Goal: Obtain resource: Download file/media

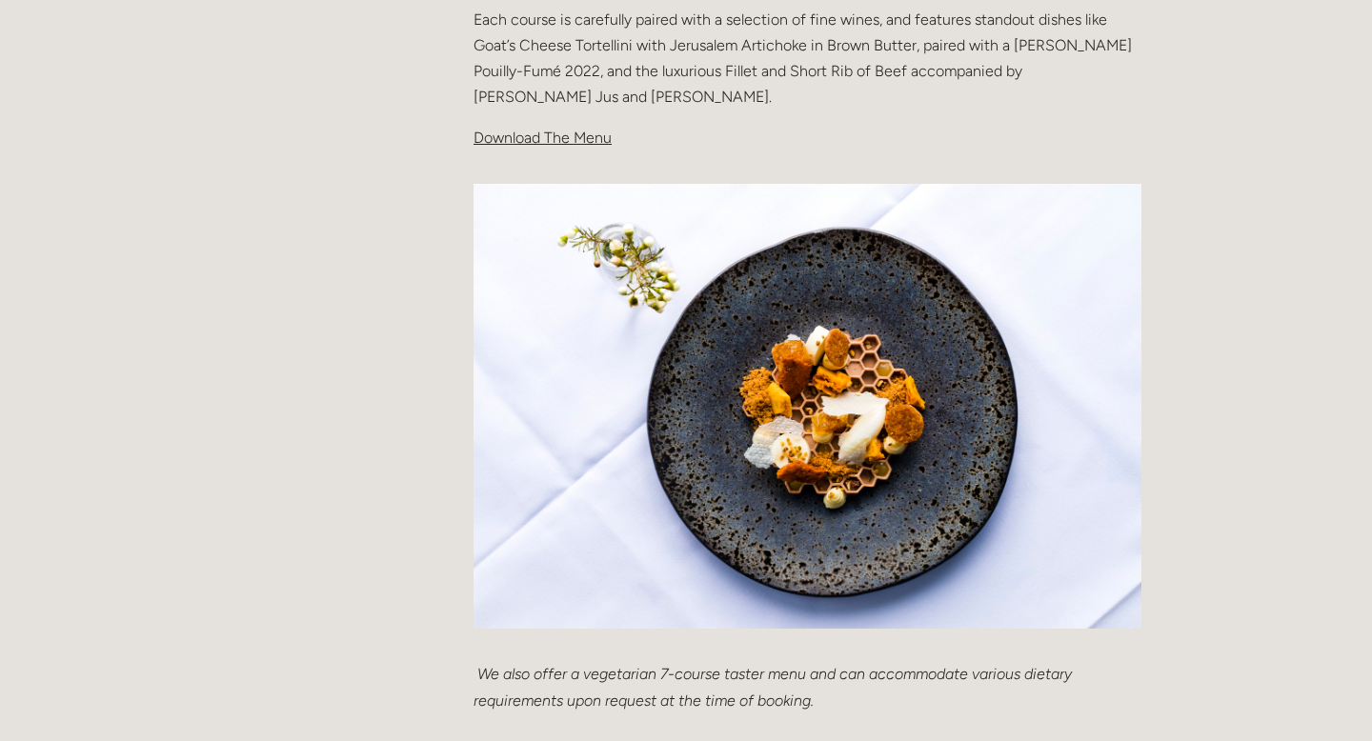
scroll to position [697, 0]
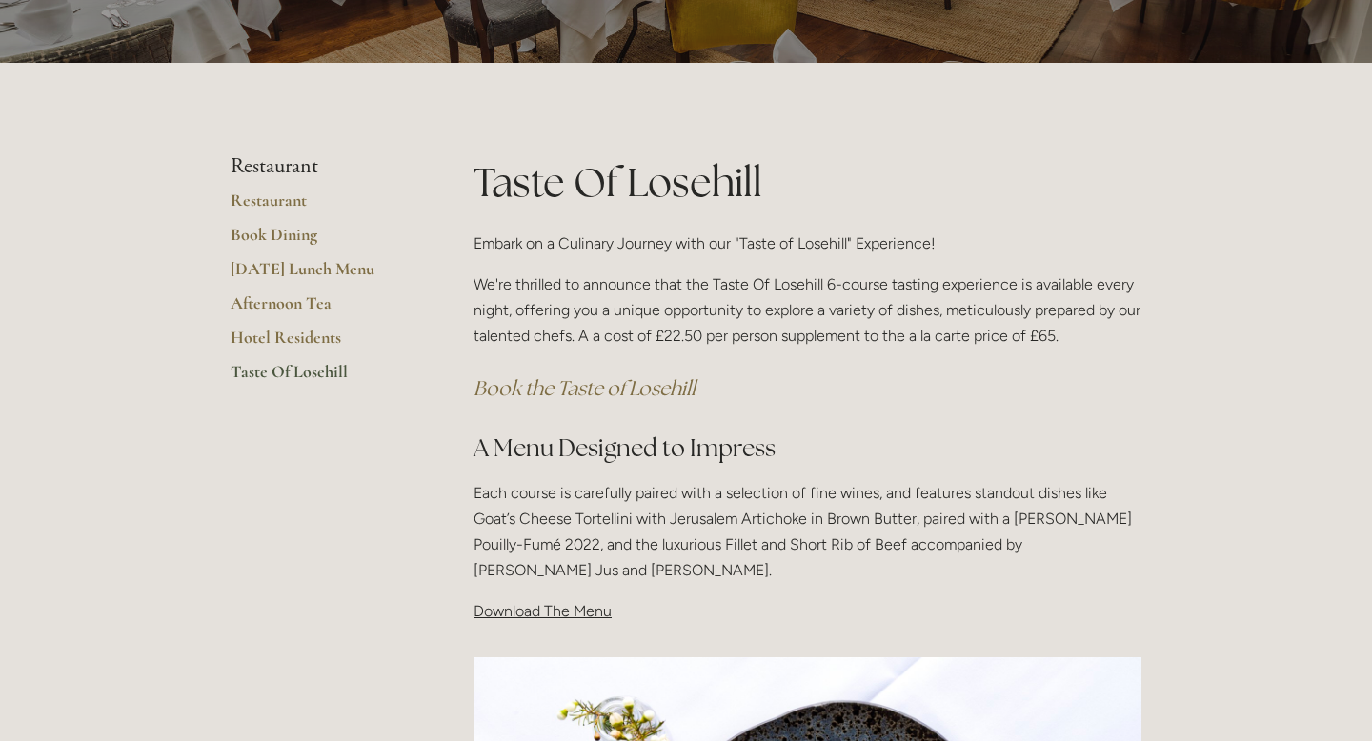
scroll to position [241, 0]
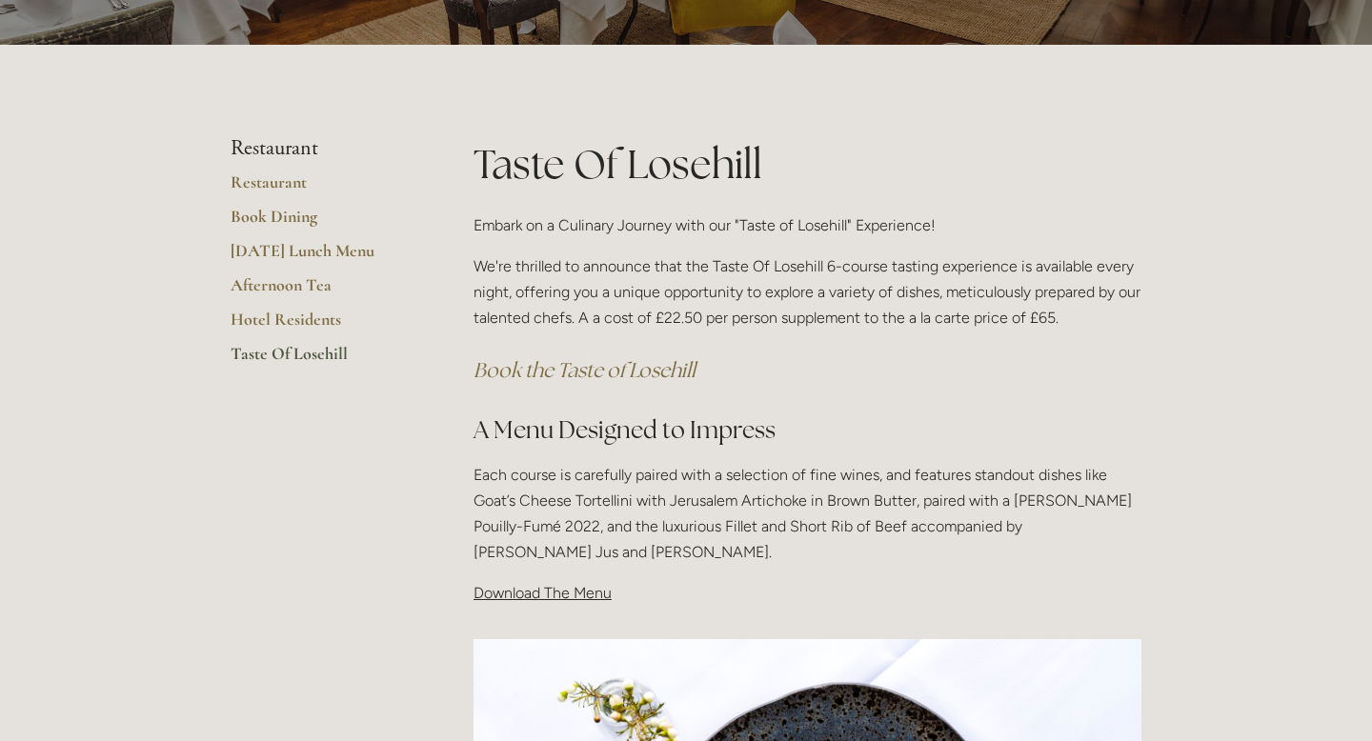
click at [579, 593] on span "Download The Menu" at bounding box center [542, 593] width 138 height 18
click at [518, 585] on span "Download The Menu" at bounding box center [542, 593] width 138 height 18
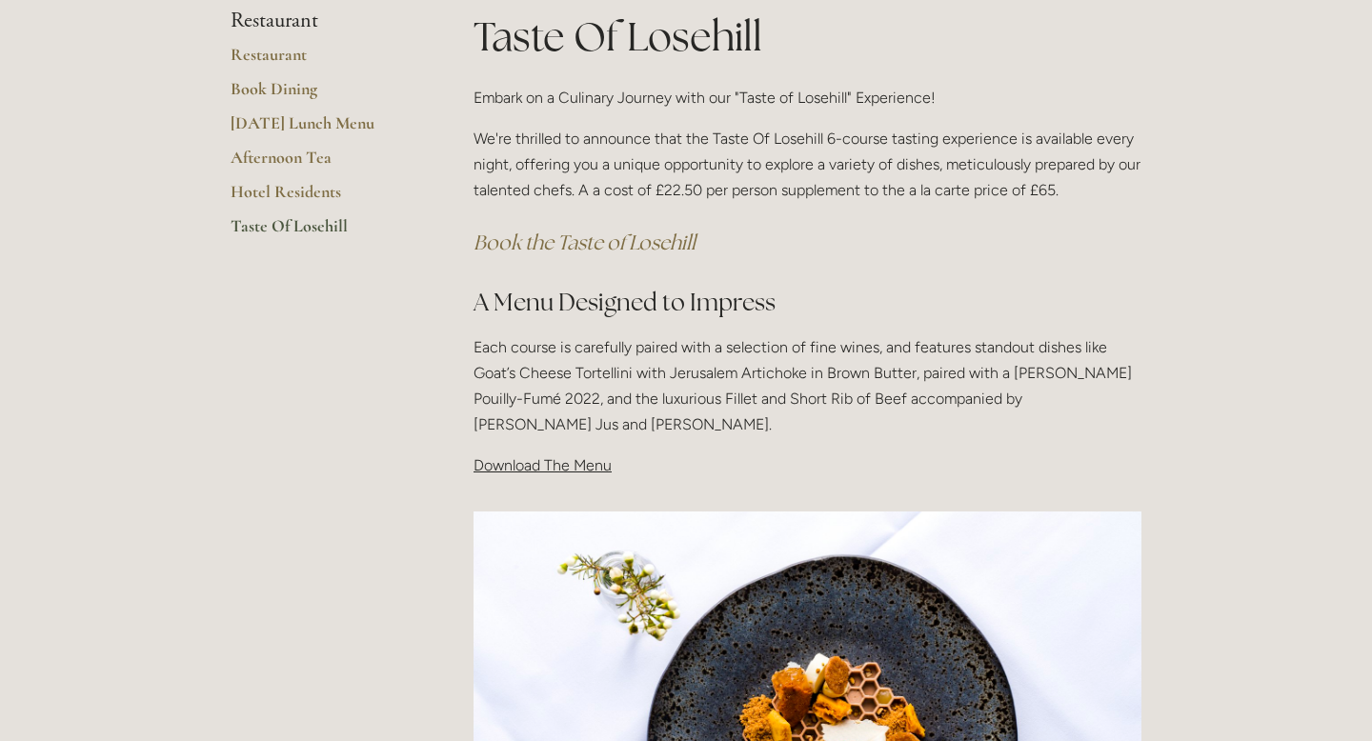
scroll to position [401, 0]
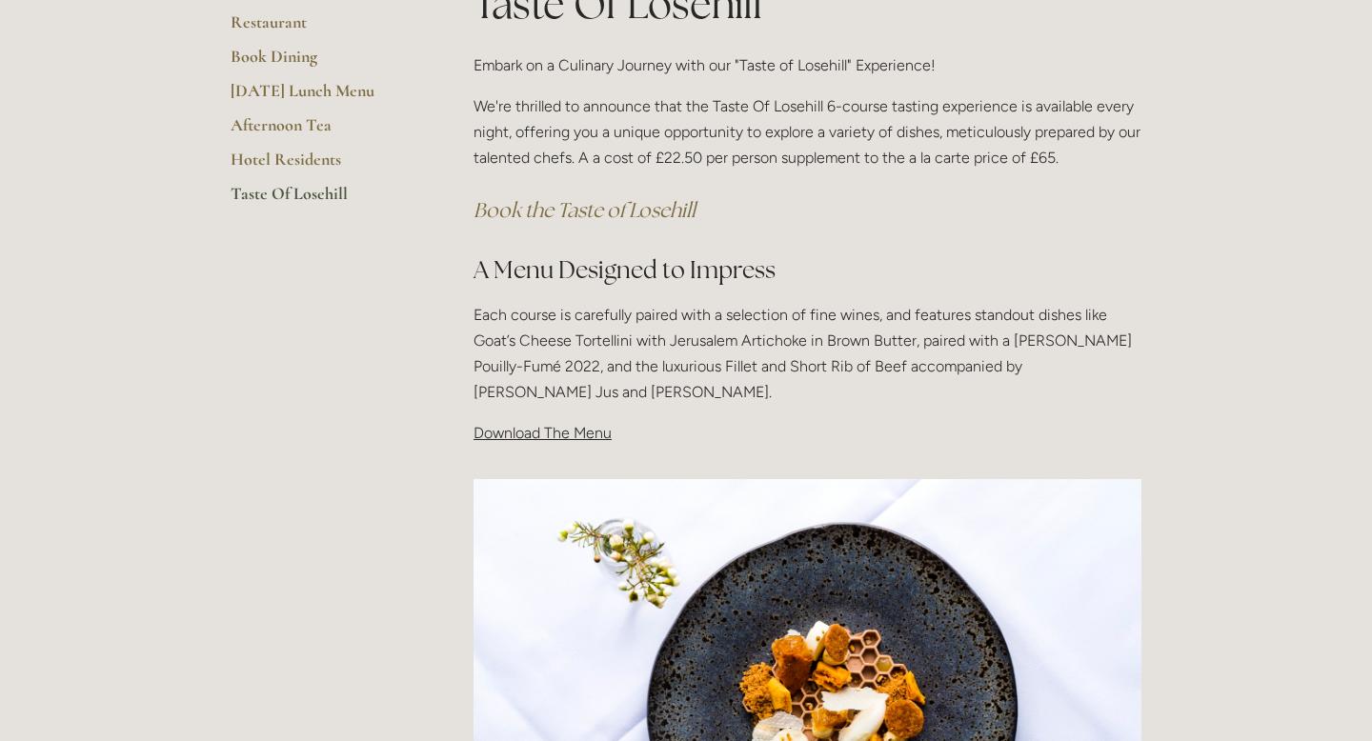
click at [531, 434] on span "Download The Menu" at bounding box center [542, 433] width 138 height 18
copy div "Download The Menu"
click at [653, 397] on p "Each course is carefully paired with a selection of fine wines, and features st…" at bounding box center [807, 354] width 668 height 104
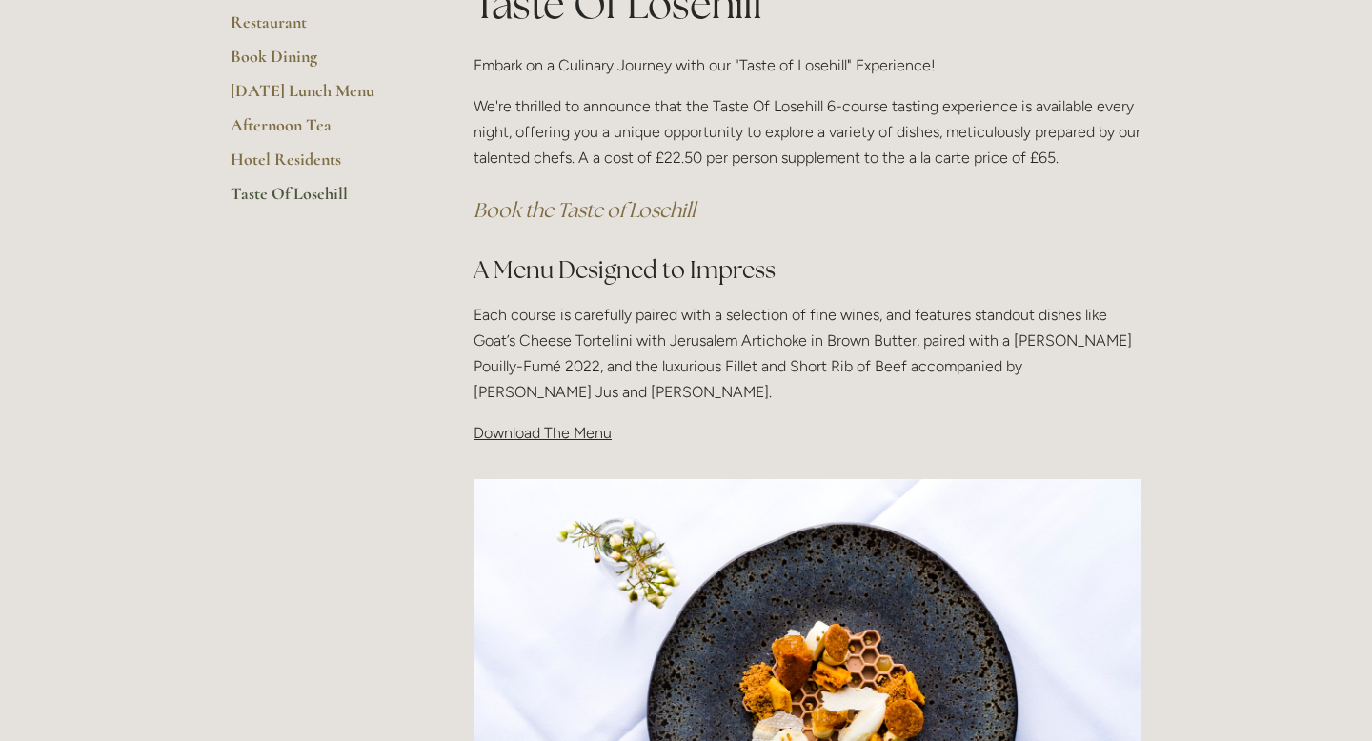
click at [559, 431] on span "Download The Menu" at bounding box center [542, 433] width 138 height 18
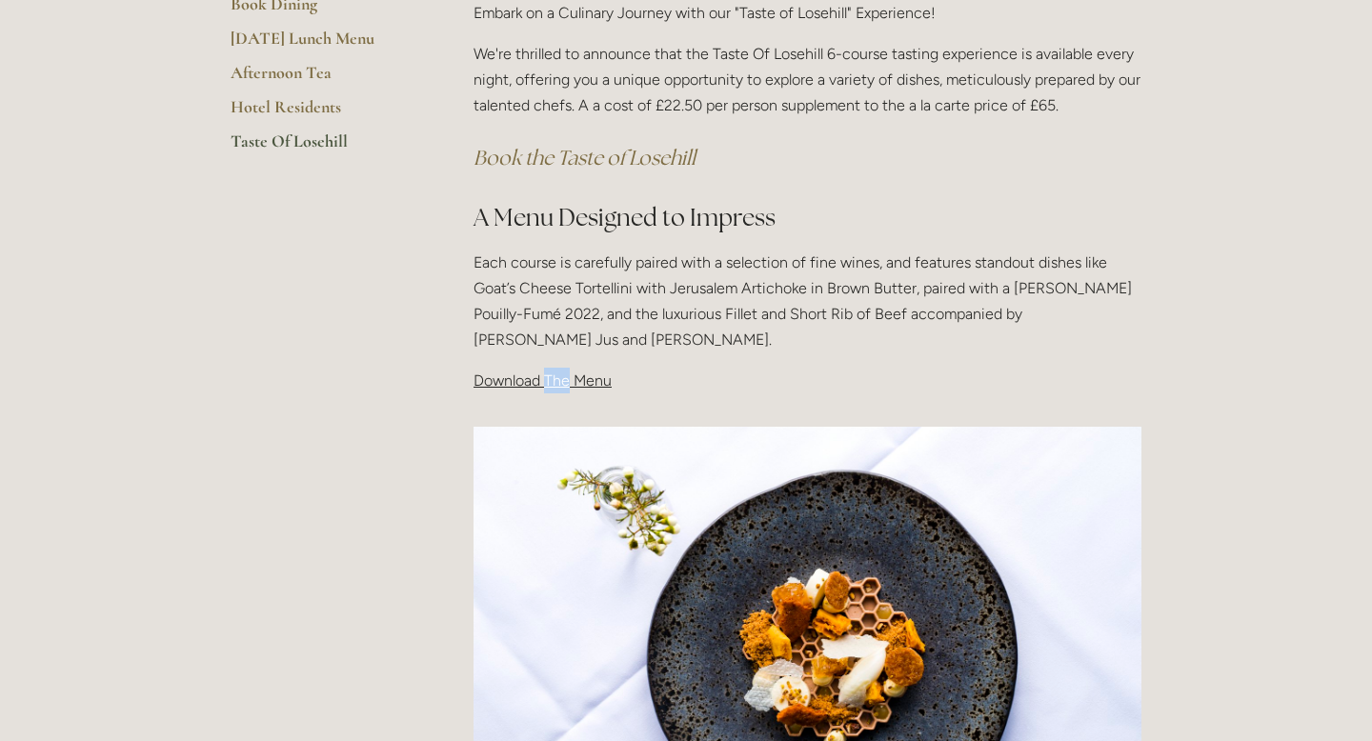
scroll to position [477, 0]
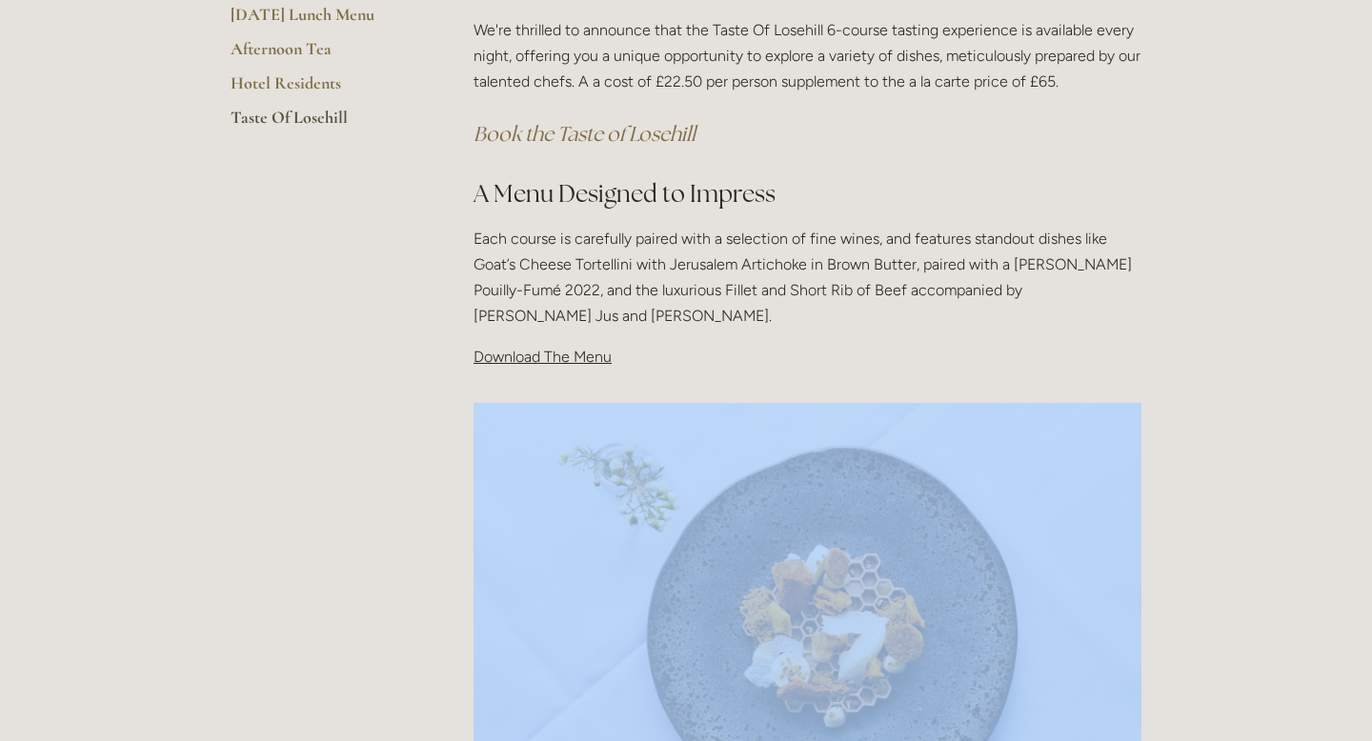
click at [633, 187] on h2 "A Menu Designed to Impress" at bounding box center [807, 193] width 668 height 33
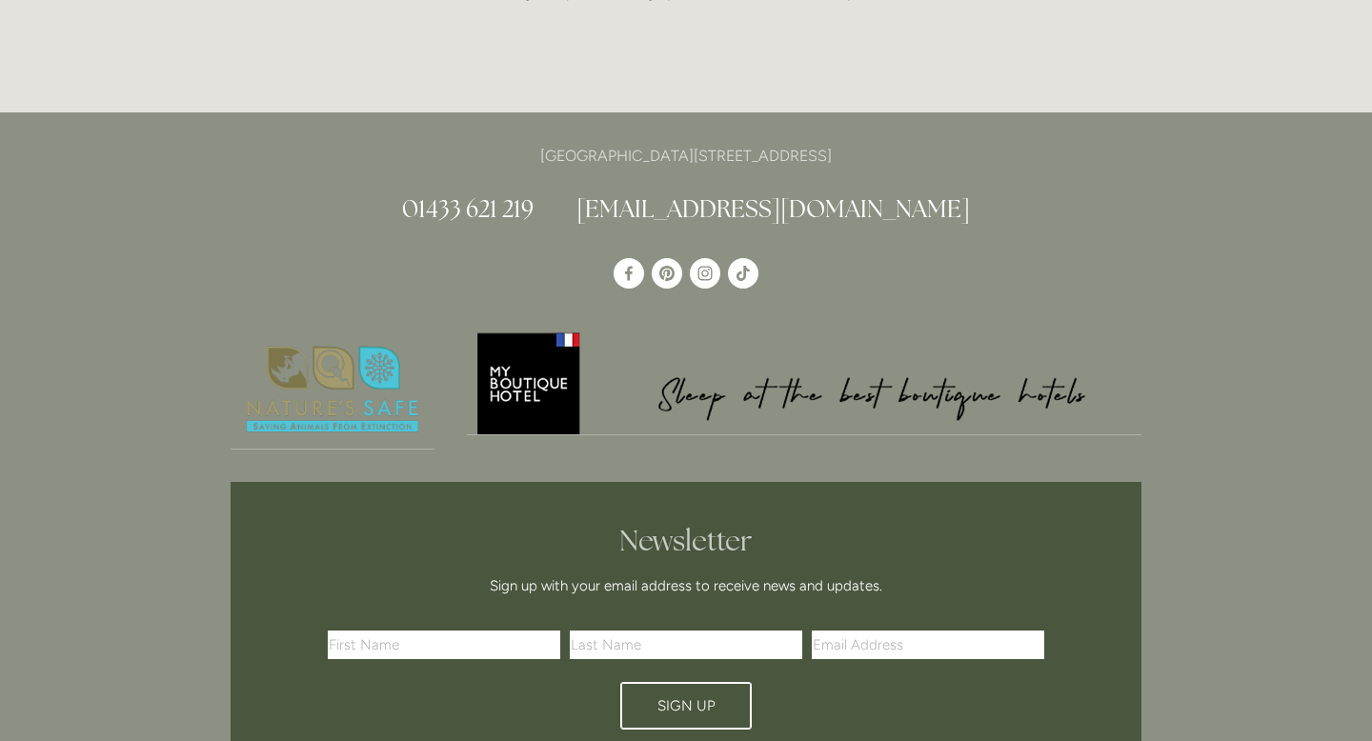
scroll to position [1328, 0]
